Goal: Information Seeking & Learning: Learn about a topic

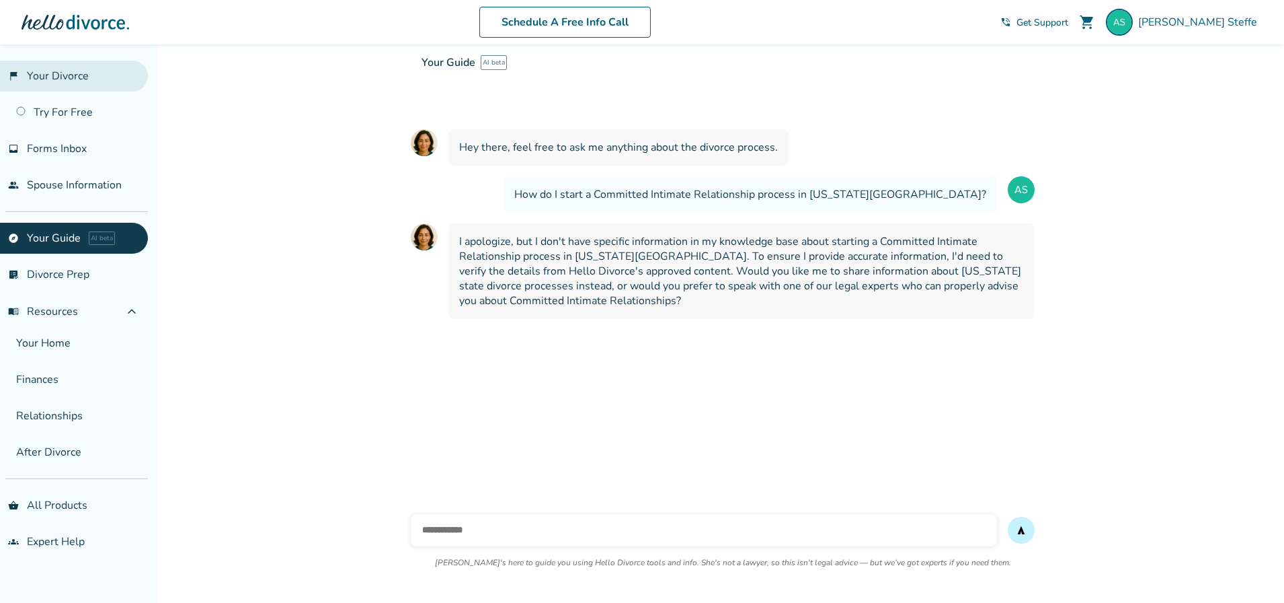
click at [64, 79] on link "flag_2 Your Divorce" at bounding box center [74, 76] width 148 height 31
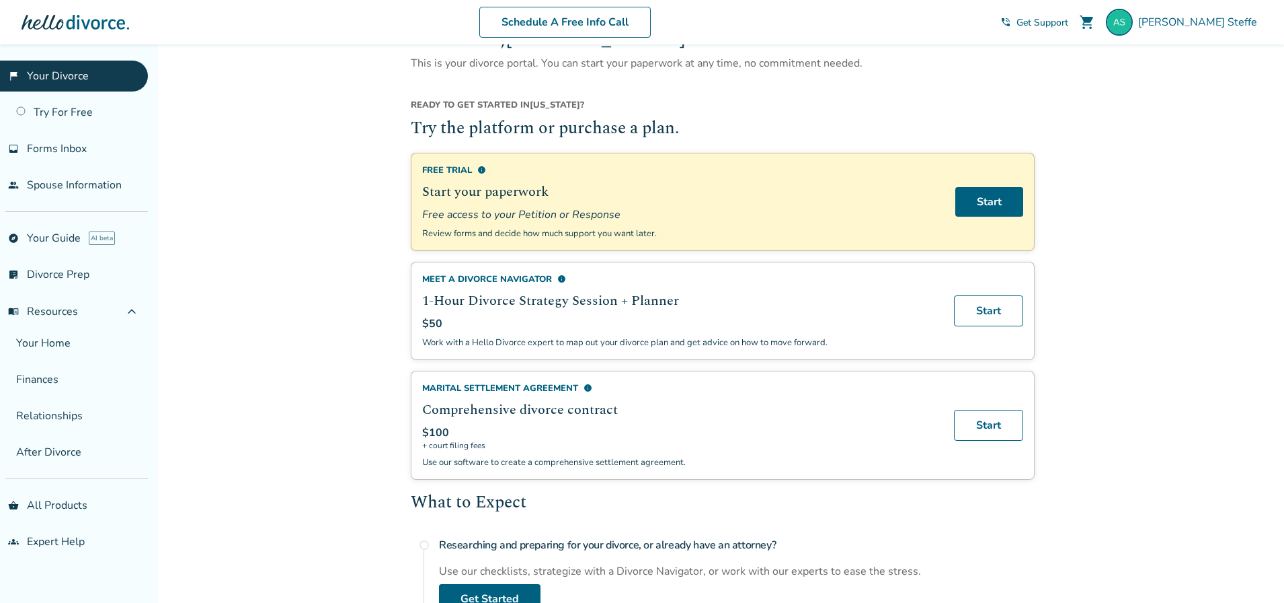
click at [1069, 18] on span "Get Support" at bounding box center [1043, 22] width 52 height 13
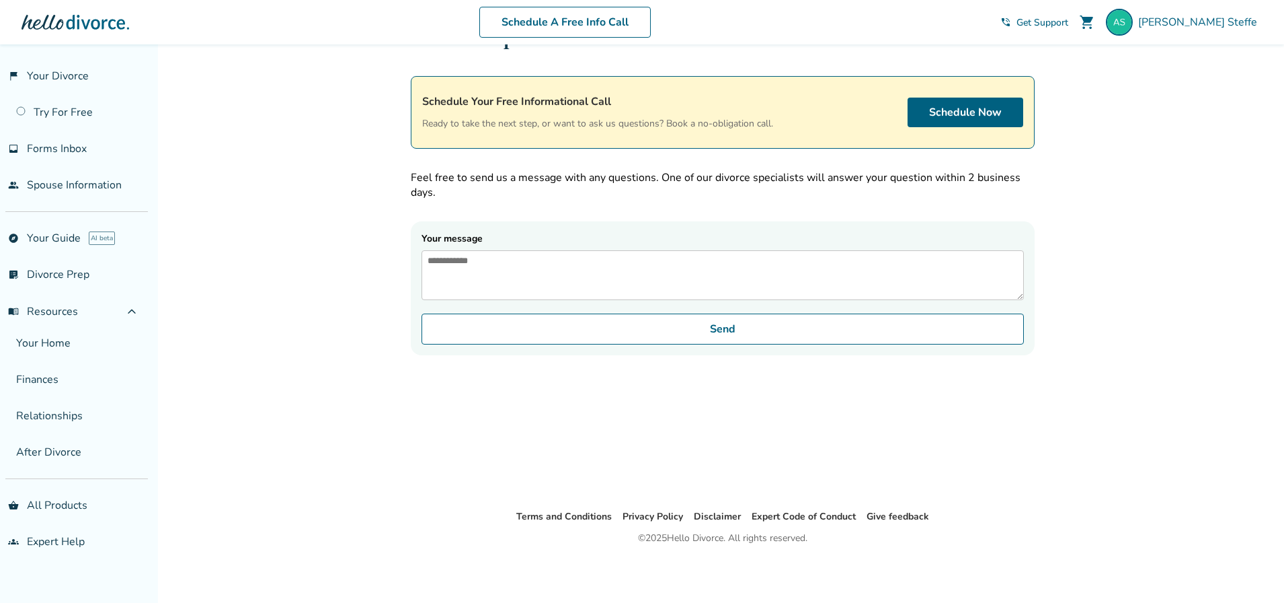
click at [850, 473] on div "More Help Schedule Your Free Informational Call Ready to take the next step, or…" at bounding box center [723, 254] width 646 height 508
